Goal: Information Seeking & Learning: Learn about a topic

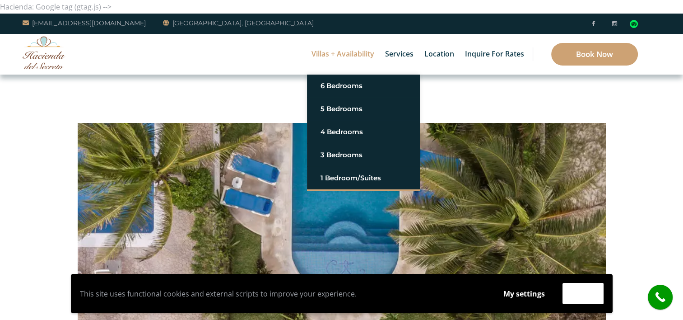
click at [338, 49] on link "Villas + Availability" at bounding box center [343, 54] width 72 height 41
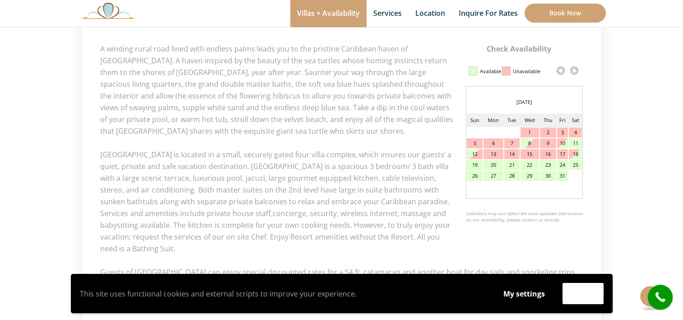
scroll to position [421, 0]
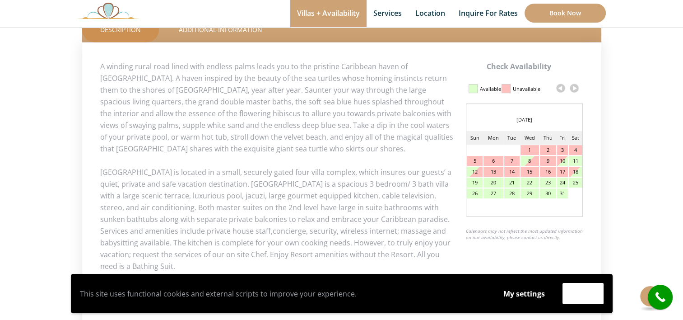
click at [573, 89] on link at bounding box center [574, 88] width 14 height 14
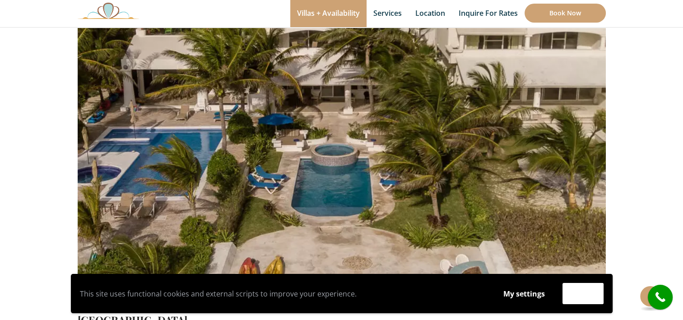
scroll to position [60, 0]
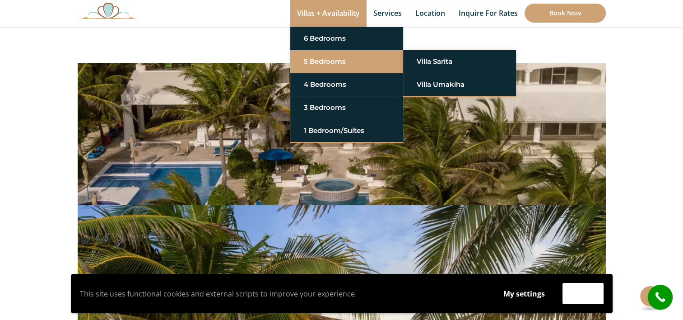
click at [325, 56] on link "5 Bedrooms" at bounding box center [347, 61] width 86 height 16
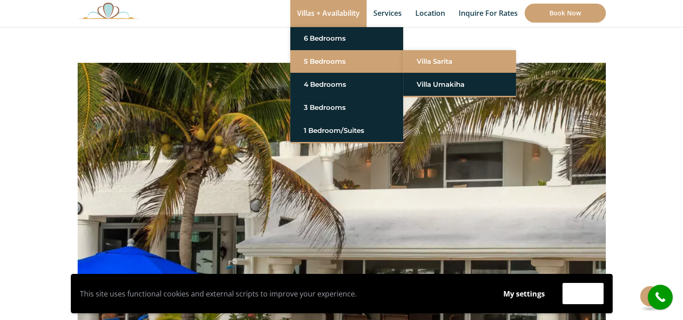
click at [464, 62] on link "Villa Sarita" at bounding box center [460, 61] width 86 height 16
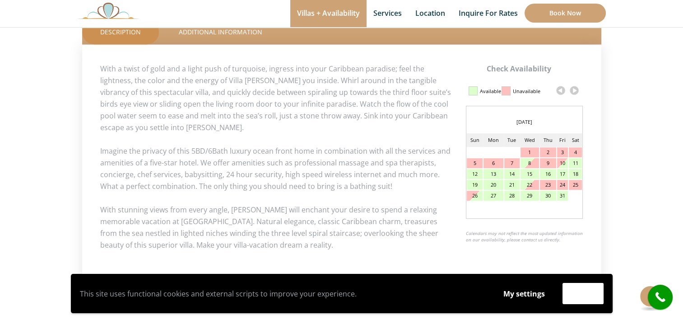
scroll to position [421, 0]
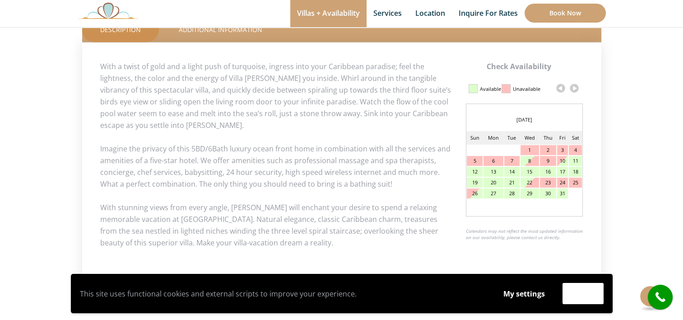
click at [570, 88] on link at bounding box center [574, 88] width 14 height 14
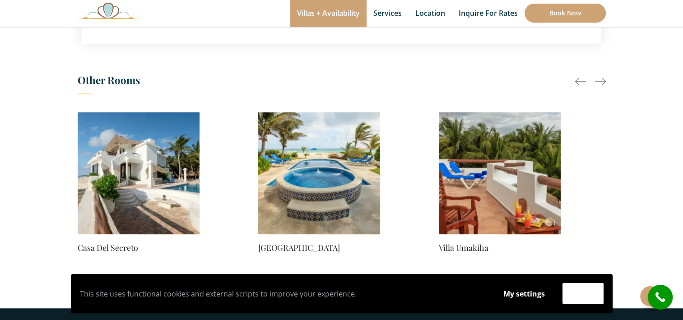
scroll to position [722, 0]
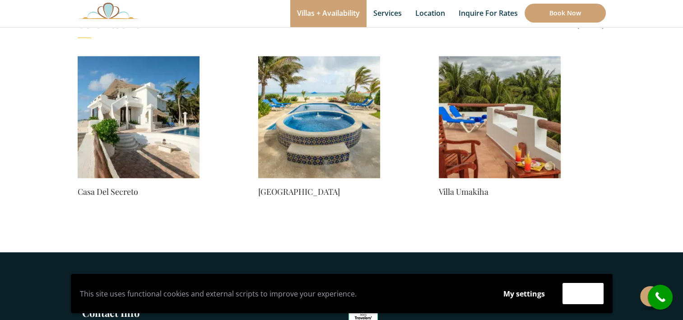
click at [74, 121] on li "Casa Del Secreto Price Starting From: $1,425.0 Night" at bounding box center [138, 127] width 135 height 142
click at [134, 121] on img at bounding box center [139, 117] width 122 height 122
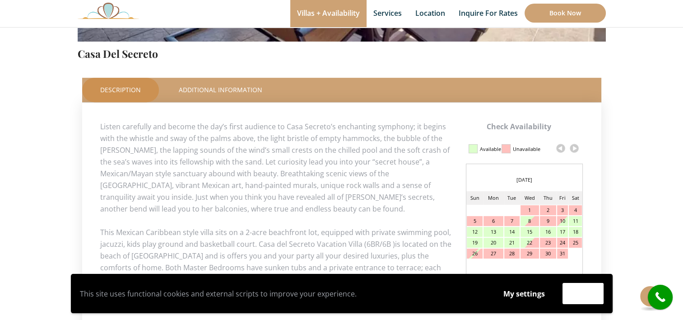
scroll to position [421, 0]
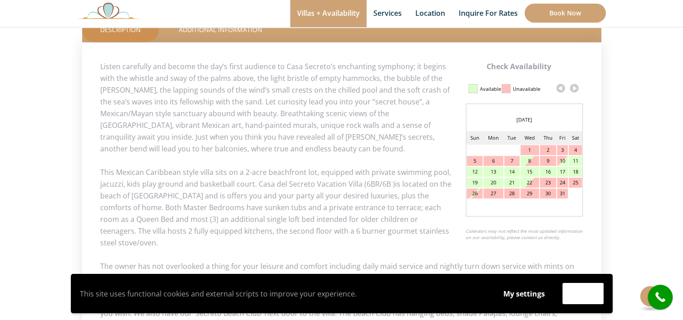
click at [571, 91] on link at bounding box center [574, 88] width 14 height 14
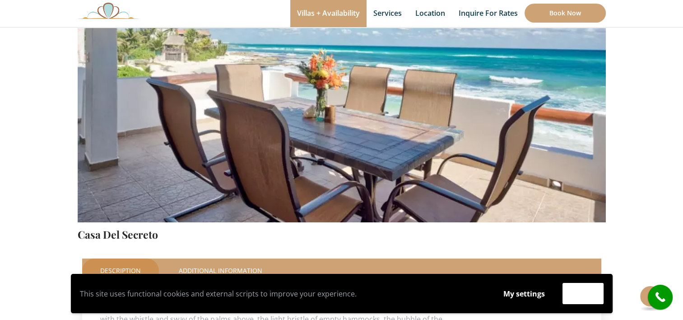
scroll to position [241, 0]
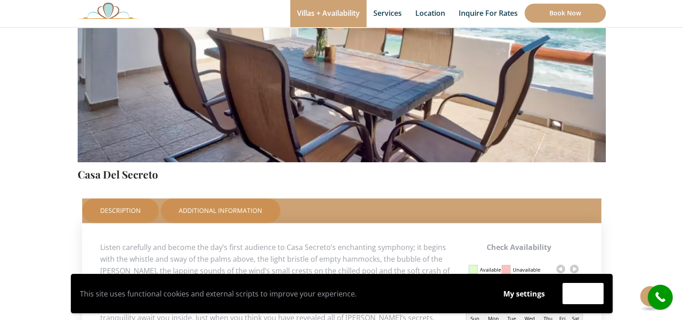
click at [231, 212] on link "Additional Information" at bounding box center [221, 210] width 120 height 24
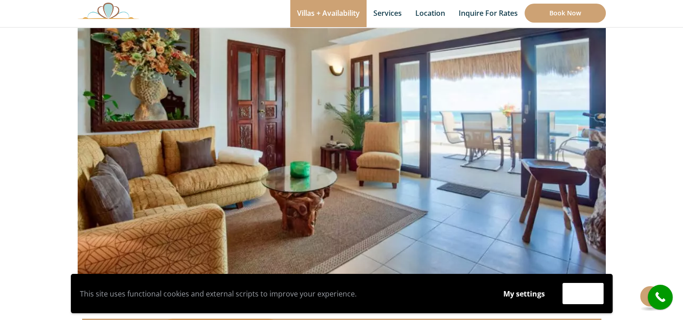
scroll to position [120, 0]
click at [576, 293] on button "Accept" at bounding box center [582, 293] width 41 height 21
